Goal: Task Accomplishment & Management: Manage account settings

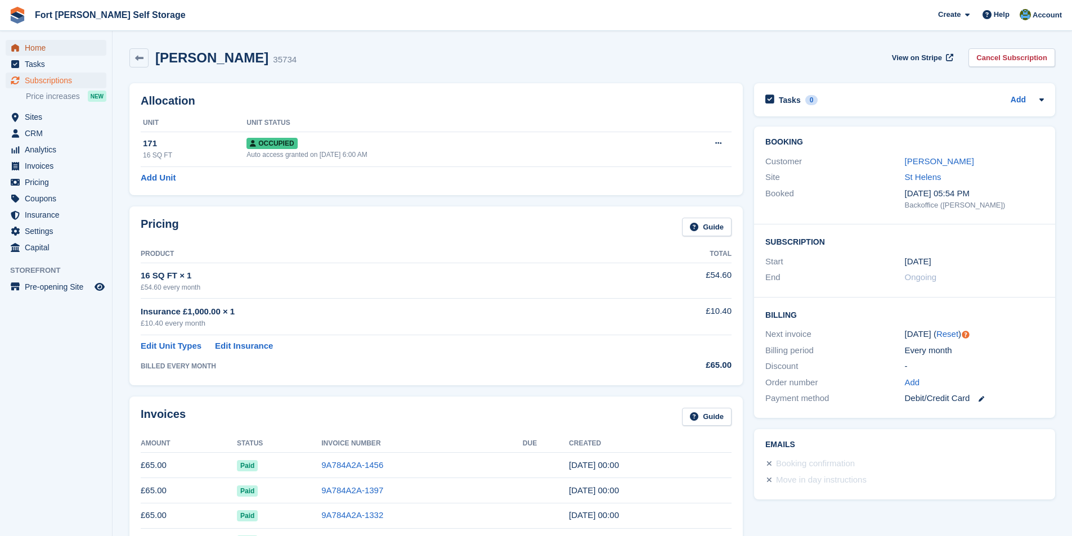
click at [32, 49] on span "Home" at bounding box center [58, 48] width 67 height 16
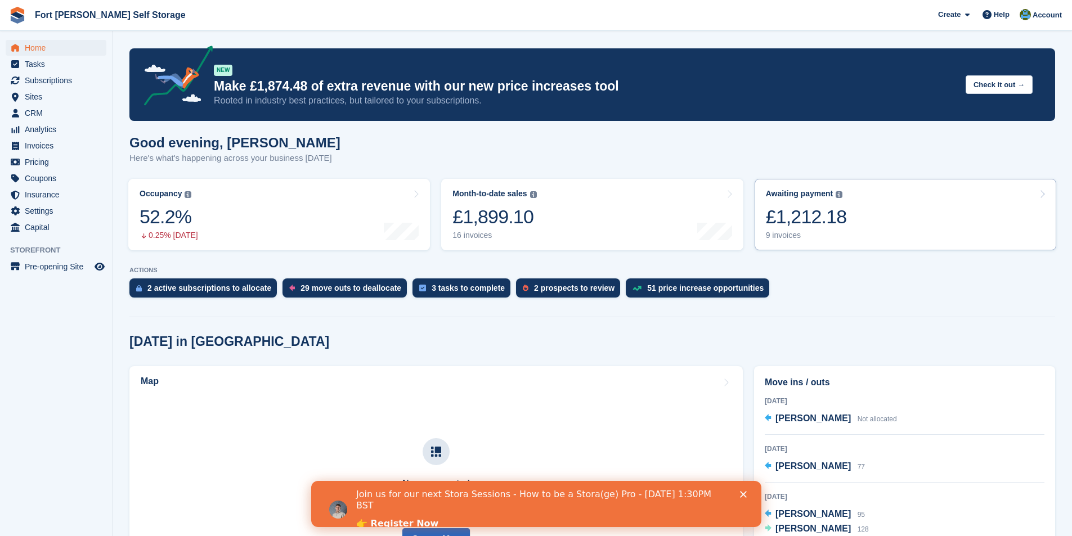
click at [934, 222] on link "Awaiting payment The total outstanding balance on all open invoices. £1,212.18 …" at bounding box center [904, 214] width 301 height 71
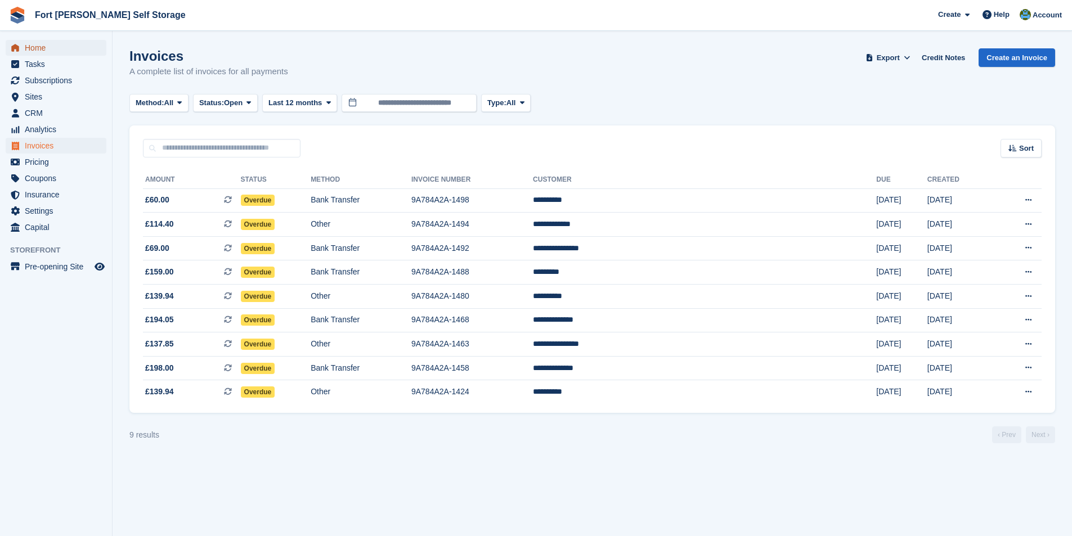
click at [40, 51] on span "Home" at bounding box center [58, 48] width 67 height 16
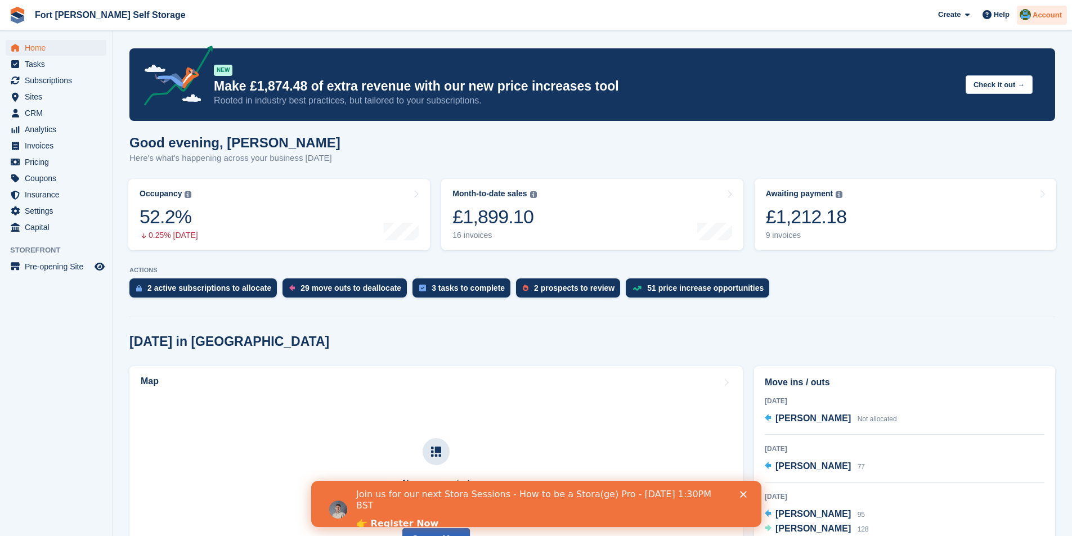
click at [1050, 12] on span "Account" at bounding box center [1046, 15] width 29 height 11
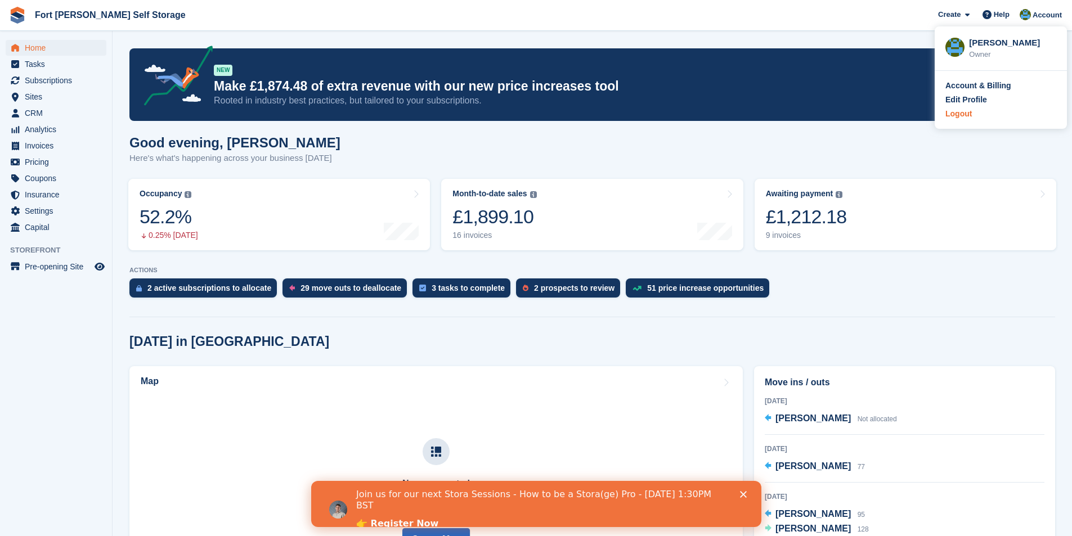
click at [967, 115] on div "Logout" at bounding box center [958, 114] width 26 height 12
